Goal: Find contact information: Find contact information

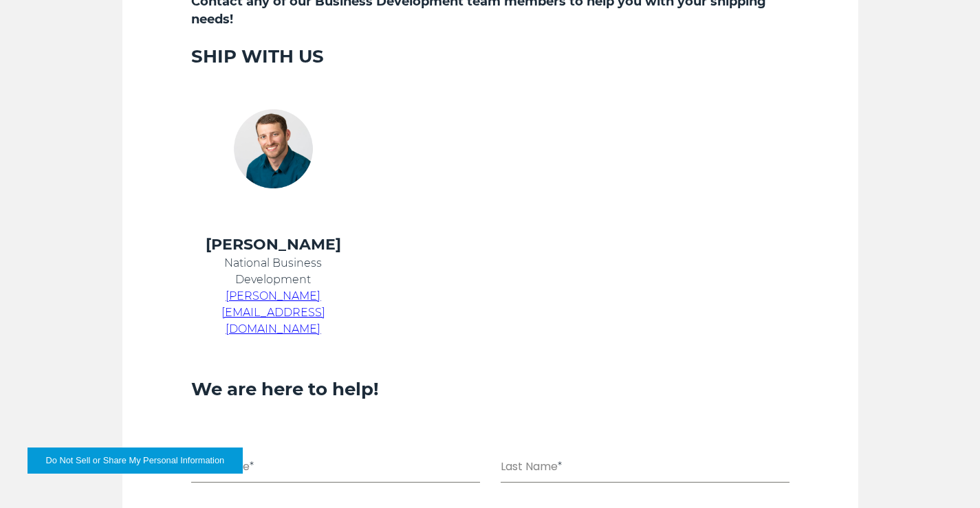
scroll to position [413, 0]
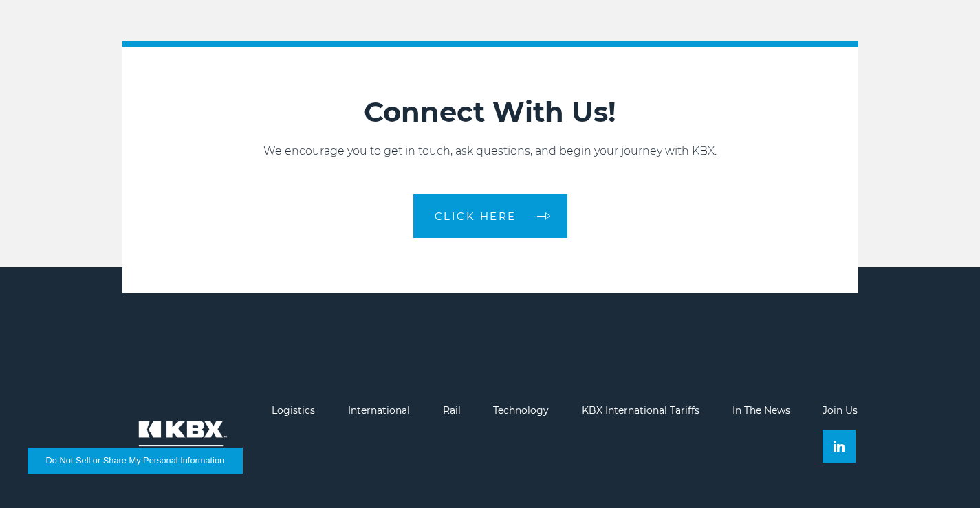
scroll to position [3014, 0]
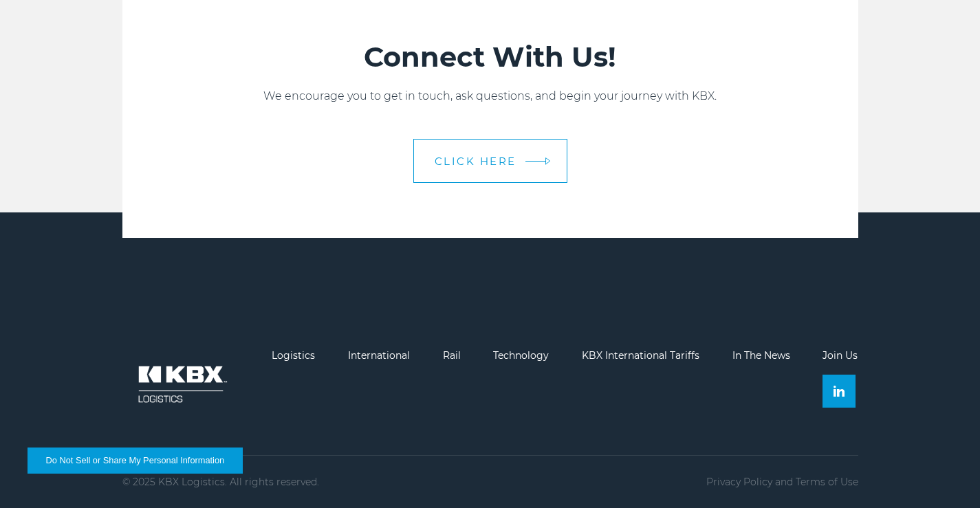
click at [508, 148] on link "CLICK HERE" at bounding box center [491, 161] width 154 height 44
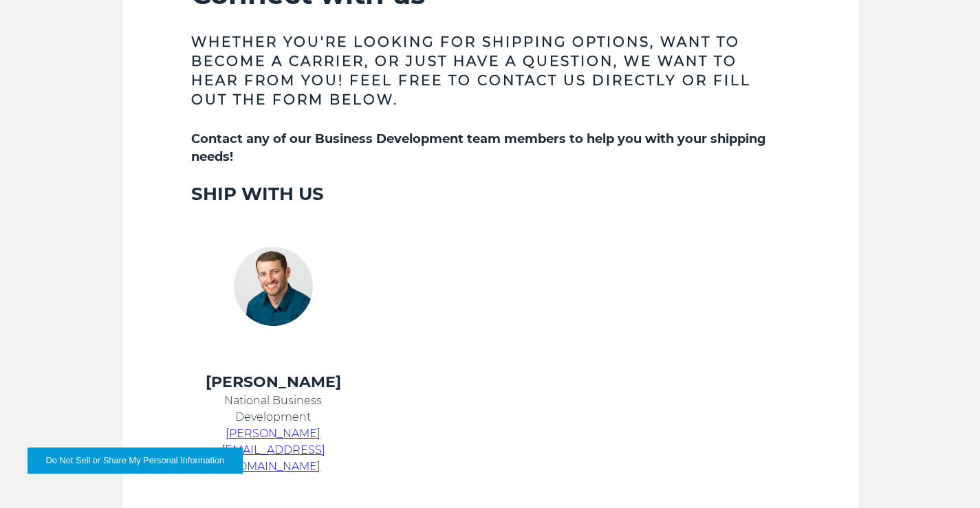
scroll to position [688, 0]
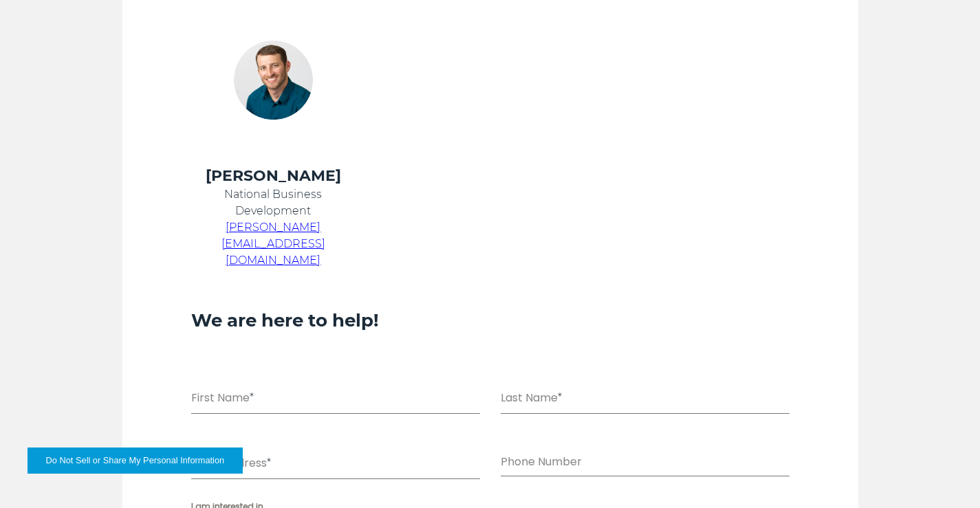
click at [265, 229] on span "[PERSON_NAME][EMAIL_ADDRESS][DOMAIN_NAME]" at bounding box center [274, 244] width 104 height 46
